Goal: Transaction & Acquisition: Purchase product/service

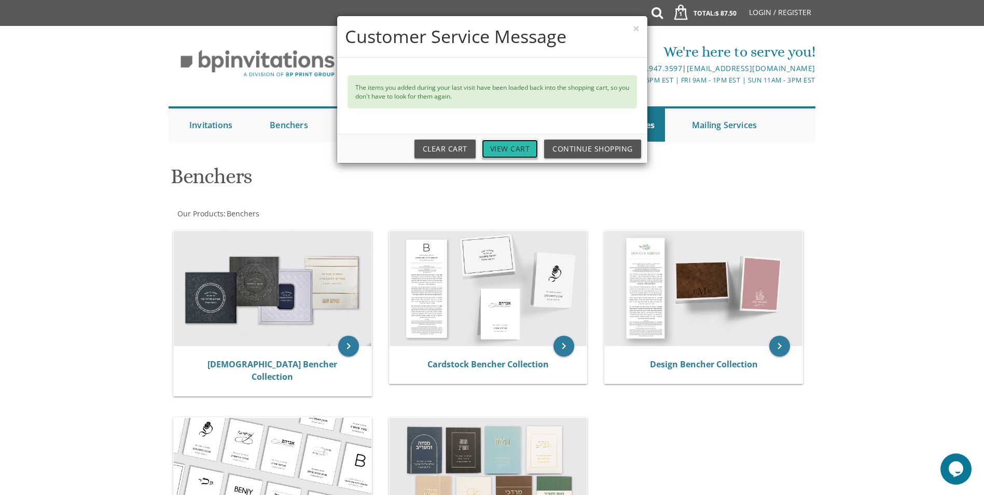
click at [509, 147] on link "View Cart" at bounding box center [510, 149] width 57 height 19
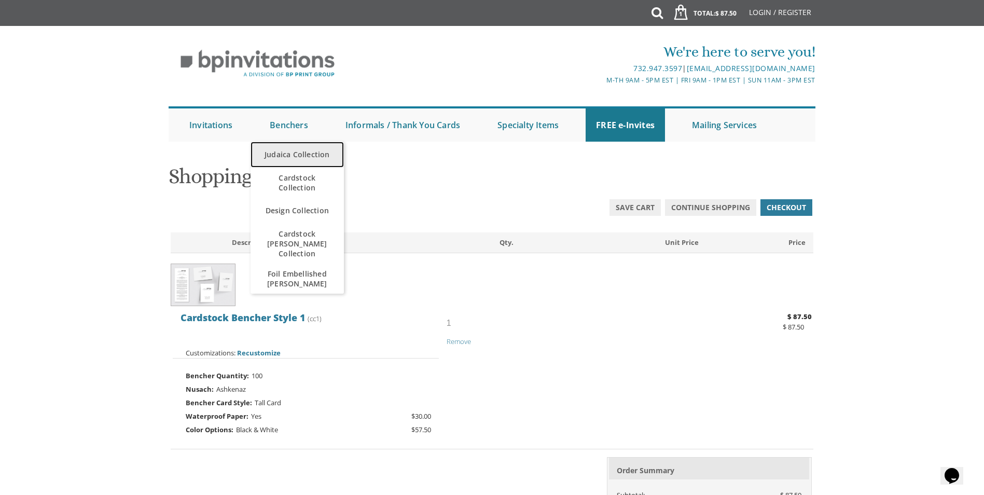
click at [300, 156] on link "Judaica Collection" at bounding box center [297, 155] width 93 height 26
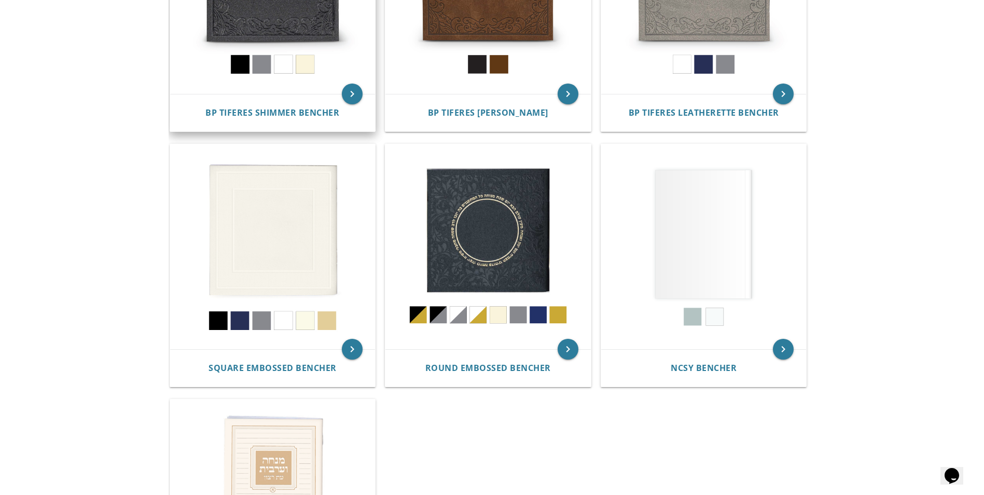
scroll to position [207, 0]
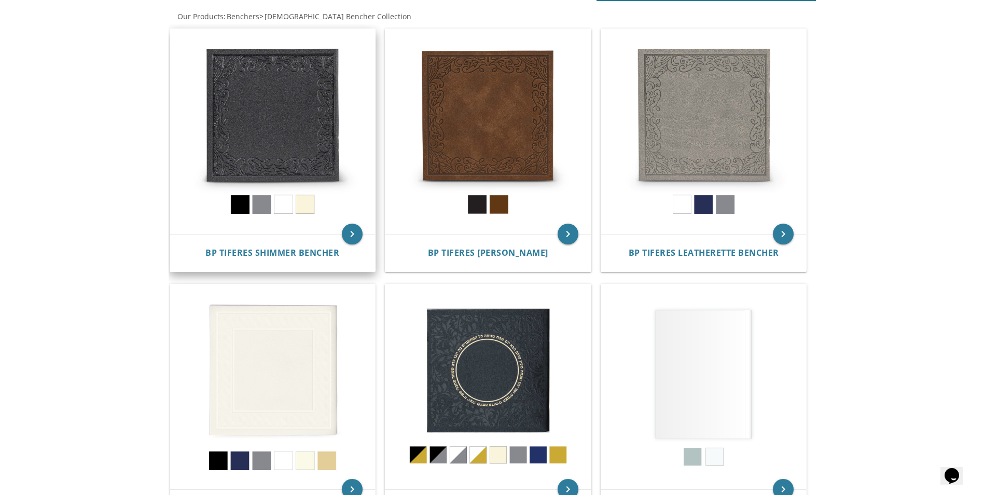
click at [266, 259] on div "BP Tiferes Shimmer Bencher" at bounding box center [273, 253] width 180 height 12
click at [266, 254] on span "BP Tiferes Shimmer Bencher" at bounding box center [272, 252] width 134 height 11
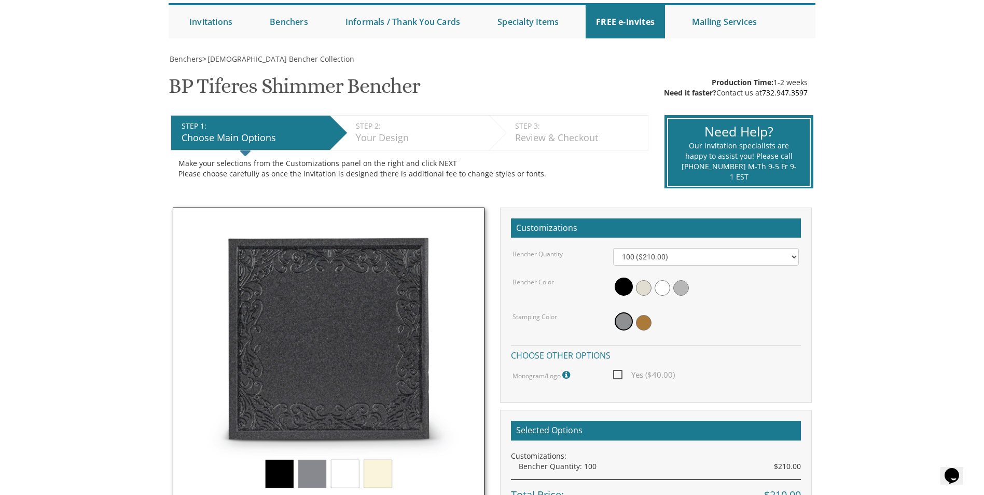
scroll to position [104, 0]
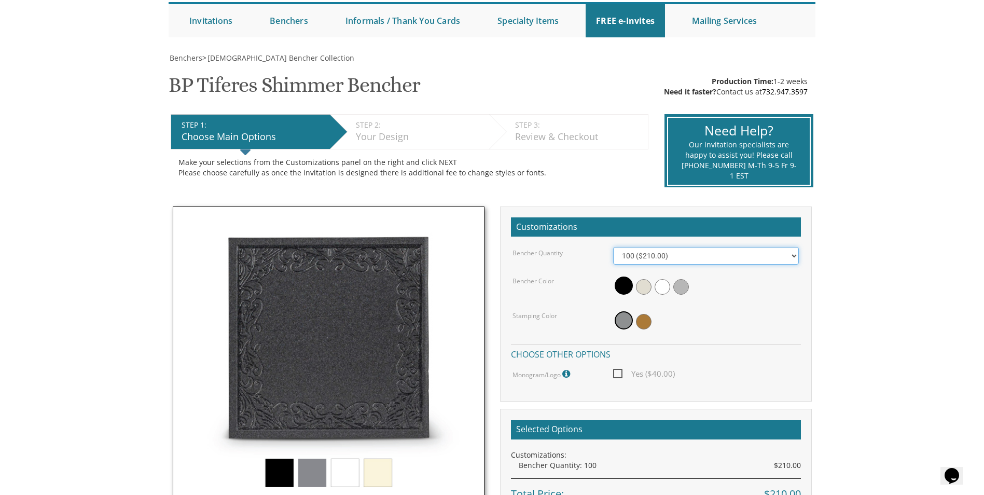
click at [658, 252] on select "100 ($210.00) 200 ($420.00) 300 ($630.00) 400 ($840.00) 500 ($1,050.00)" at bounding box center [706, 256] width 186 height 18
click at [90, 310] on body "My Cart {{shoppingcart.totalQuantityDisplay}} Total: {{shoppingcart.subtotal}} …" at bounding box center [492, 398] width 984 height 1004
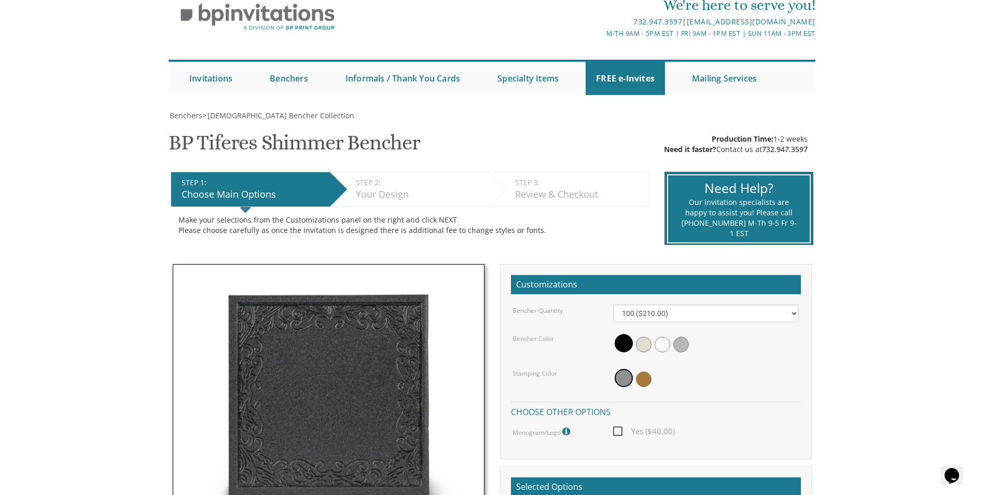
scroll to position [0, 0]
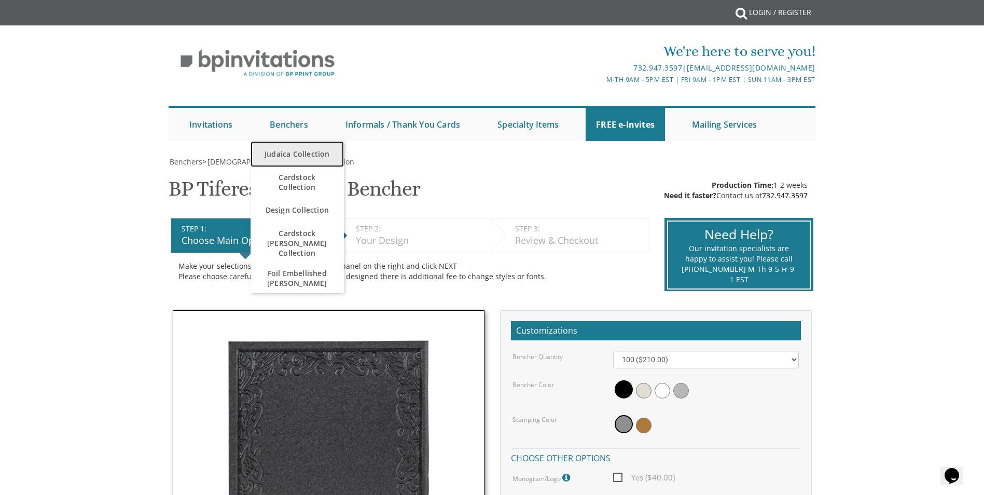
click at [299, 156] on link "Judaica Collection" at bounding box center [297, 154] width 93 height 26
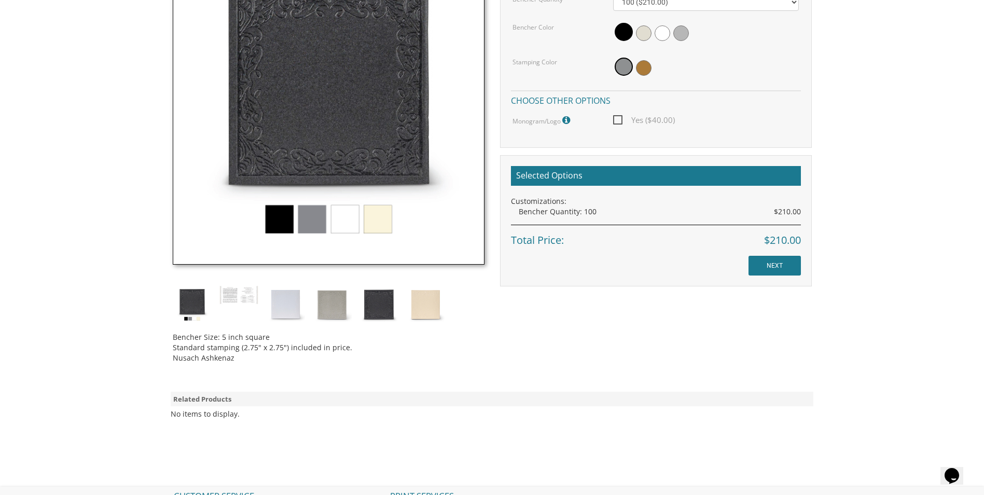
scroll to position [467, 0]
